Goal: Task Accomplishment & Management: Manage account settings

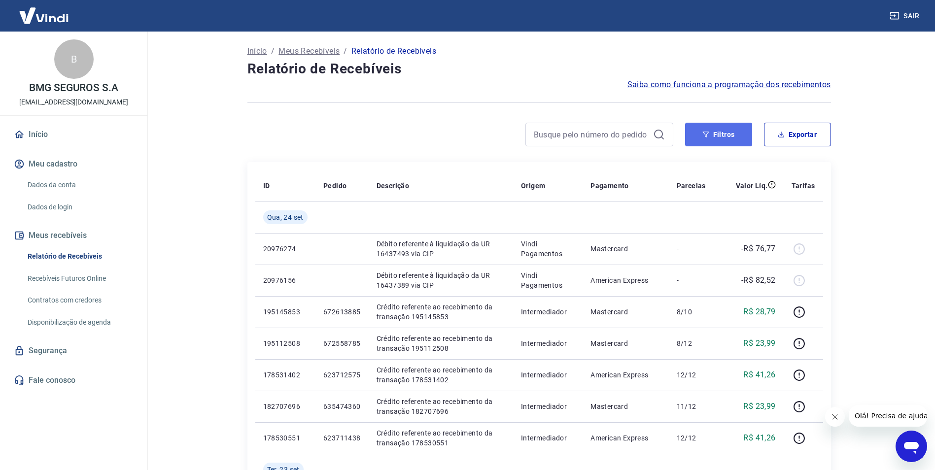
click at [747, 141] on button "Filtros" at bounding box center [718, 135] width 67 height 24
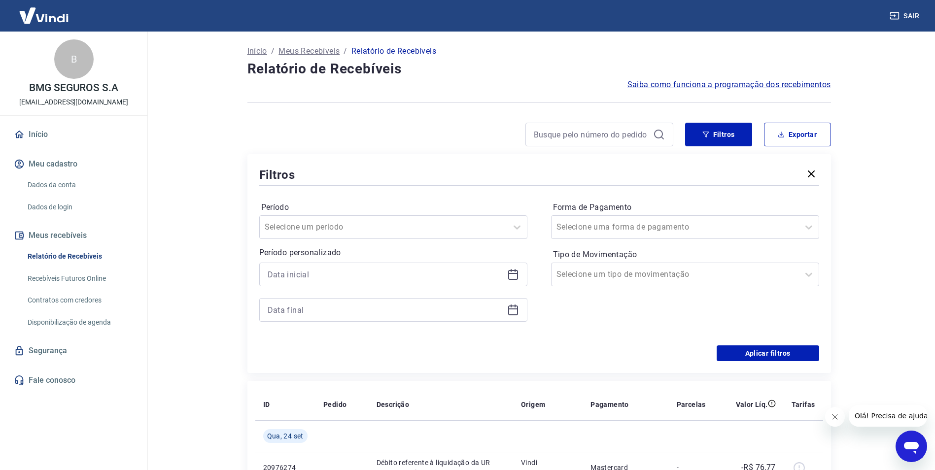
click at [510, 276] on icon at bounding box center [513, 275] width 12 height 12
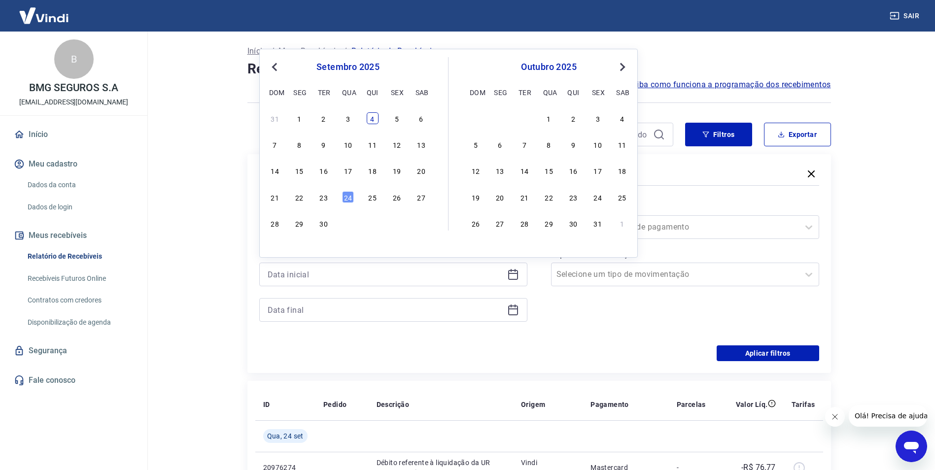
click at [373, 122] on div "4" at bounding box center [373, 118] width 12 height 12
type input "[DATE]"
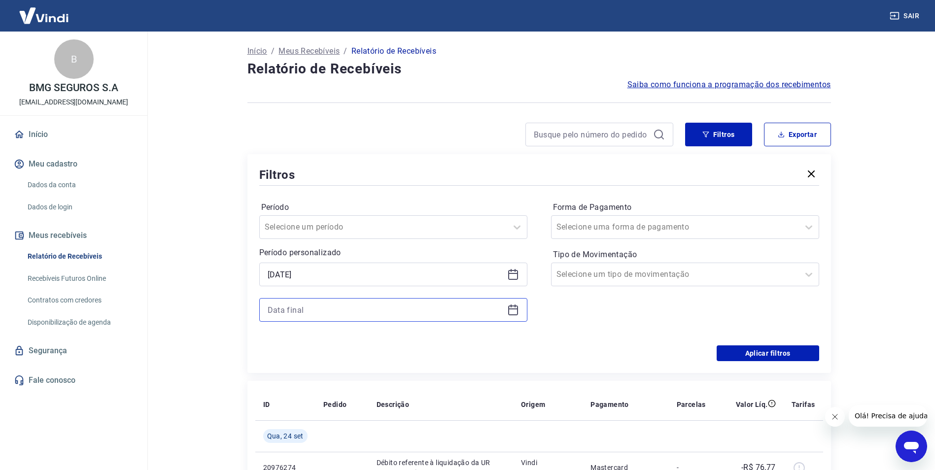
click at [356, 314] on input at bounding box center [386, 310] width 236 height 15
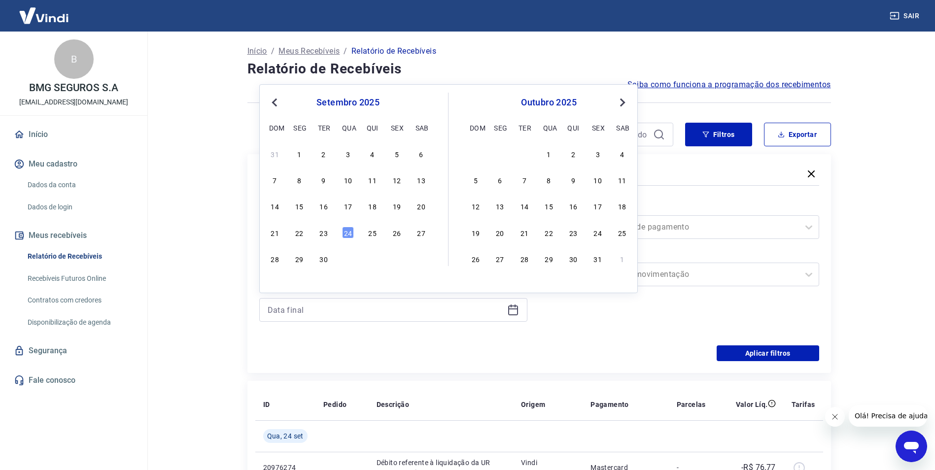
click at [317, 235] on div "21 22 23 24 25 26 27" at bounding box center [348, 232] width 161 height 14
click at [321, 235] on div "23" at bounding box center [324, 233] width 12 height 12
type input "[DATE]"
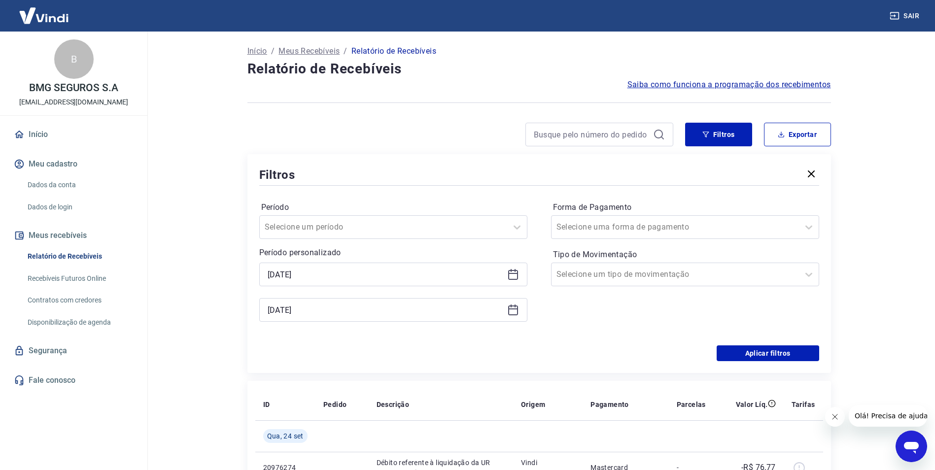
click at [729, 362] on div "Filtros Período Selecione um período Período personalizado Selected date: [DATE…" at bounding box center [540, 263] width 584 height 219
click at [729, 356] on button "Aplicar filtros" at bounding box center [768, 354] width 103 height 16
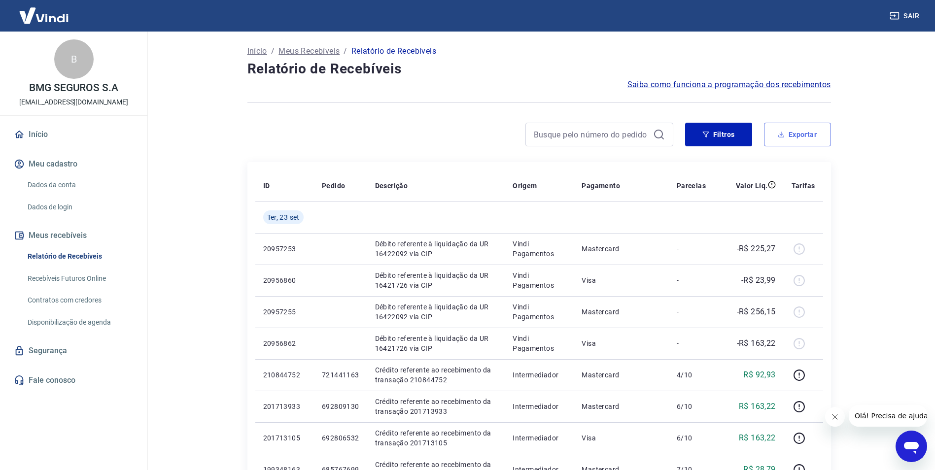
click at [800, 133] on button "Exportar" at bounding box center [797, 135] width 67 height 24
type input "[DATE]"
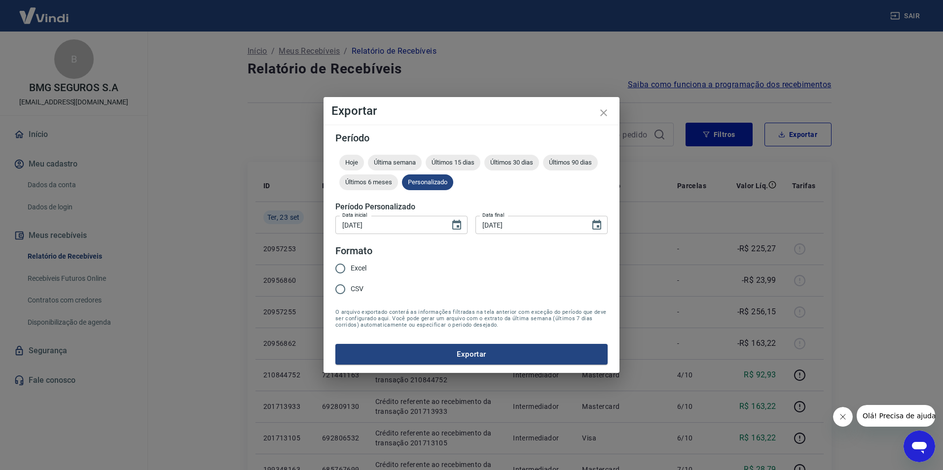
click at [358, 264] on span "Excel" at bounding box center [359, 268] width 16 height 10
click at [351, 264] on input "Excel" at bounding box center [340, 268] width 21 height 21
radio input "true"
click at [443, 339] on form "Período Hoje Última semana Últimos 15 dias Últimos 30 dias Últimos 90 dias Últi…" at bounding box center [471, 249] width 272 height 232
click at [442, 348] on button "Exportar" at bounding box center [471, 354] width 272 height 21
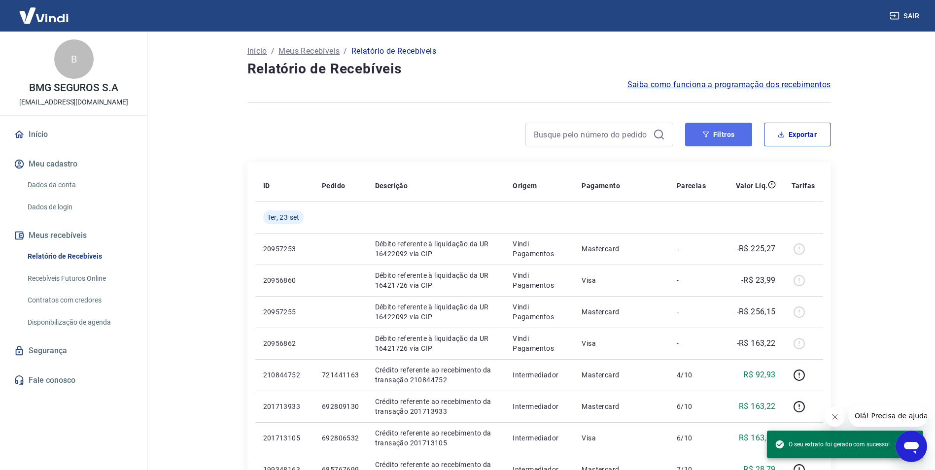
click at [706, 141] on button "Filtros" at bounding box center [718, 135] width 67 height 24
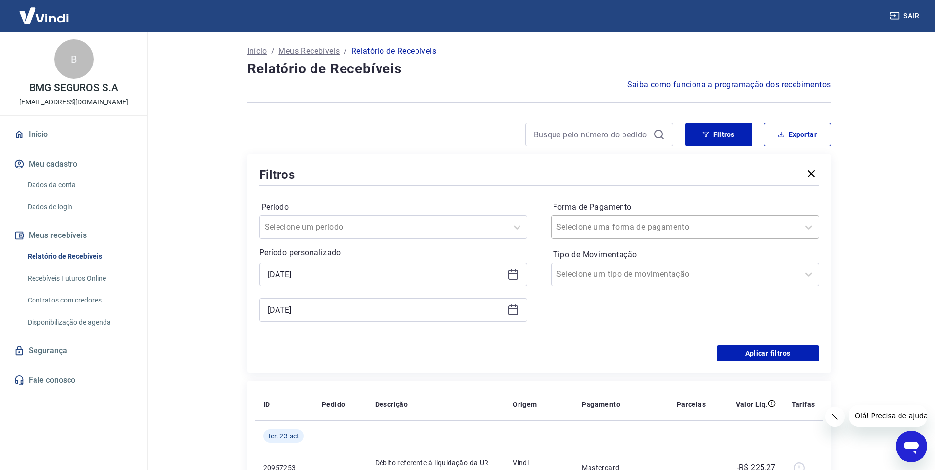
click at [659, 231] on div at bounding box center [676, 227] width 238 height 14
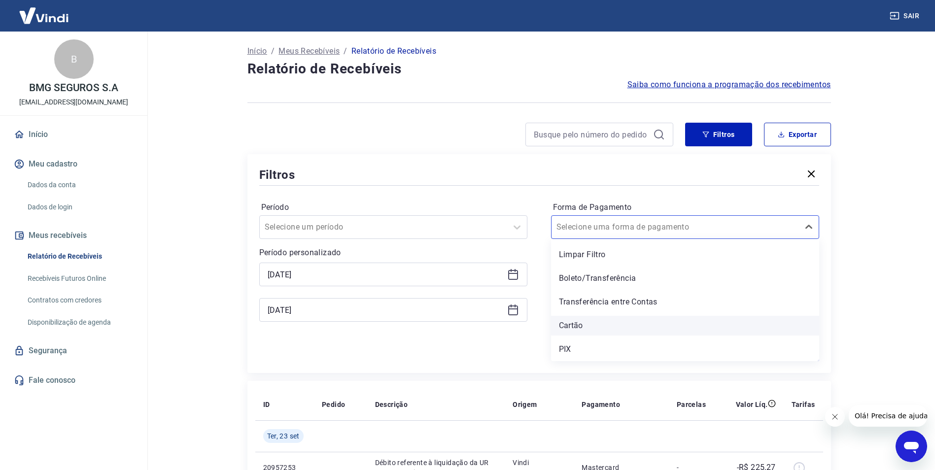
click at [594, 334] on div "Cartão" at bounding box center [685, 326] width 268 height 20
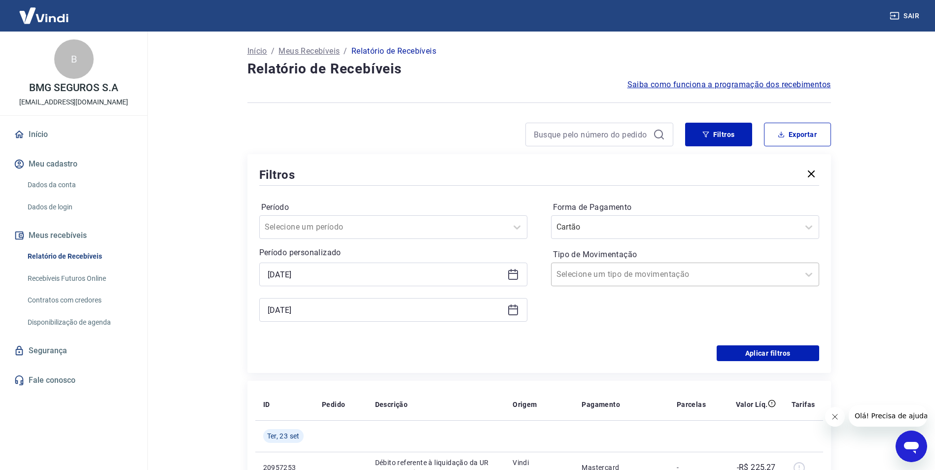
click at [584, 278] on input "Tipo de Movimentação" at bounding box center [607, 275] width 100 height 12
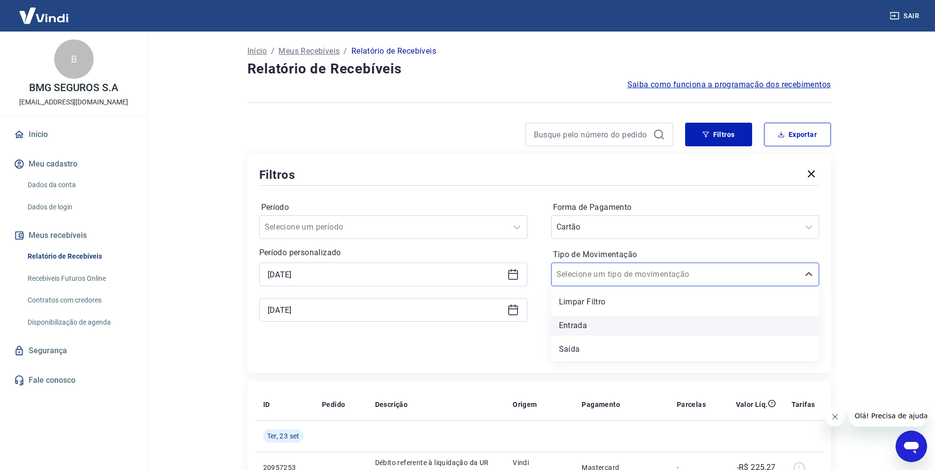
click at [592, 322] on div "Entrada" at bounding box center [685, 326] width 268 height 20
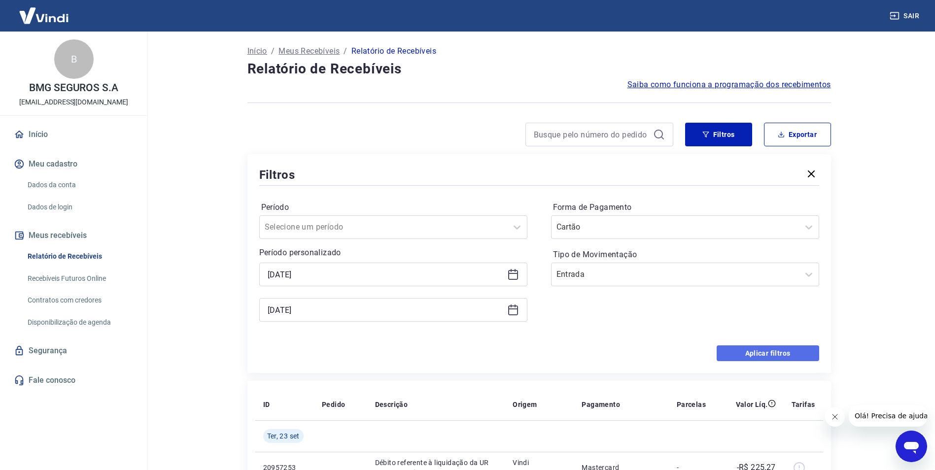
click at [775, 354] on button "Aplicar filtros" at bounding box center [768, 354] width 103 height 16
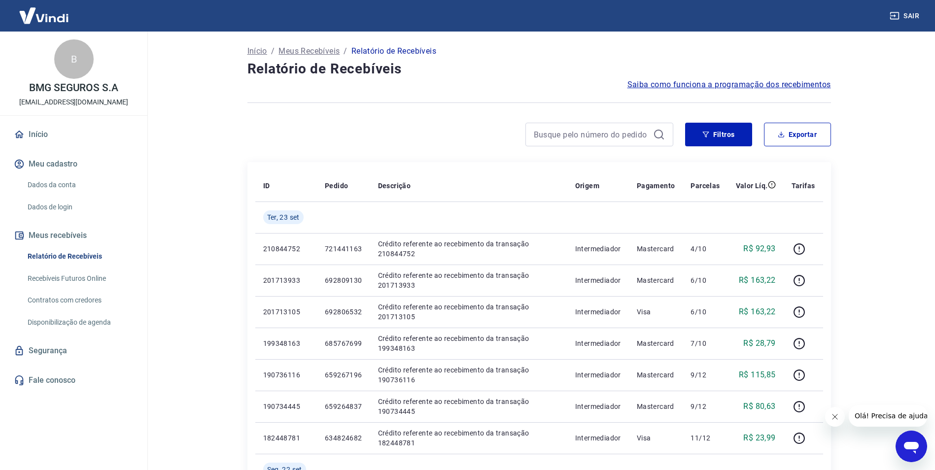
click at [798, 147] on div "Filtros Exportar" at bounding box center [540, 139] width 584 height 32
click at [796, 137] on button "Exportar" at bounding box center [797, 135] width 67 height 24
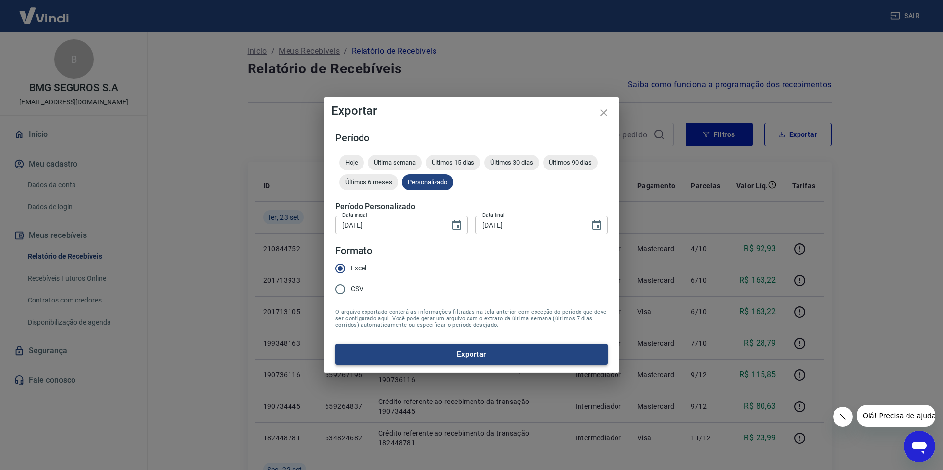
click at [436, 349] on button "Exportar" at bounding box center [471, 354] width 272 height 21
